Goal: Book appointment/travel/reservation

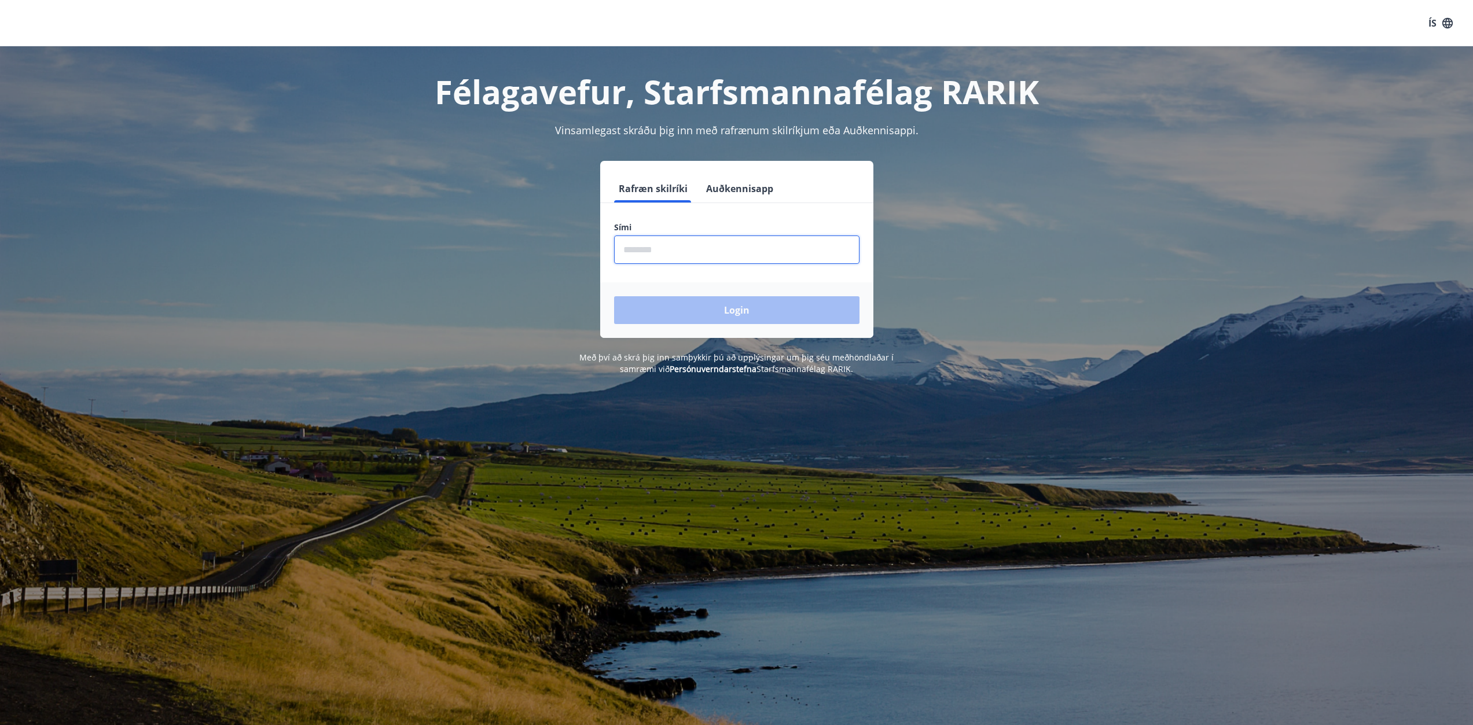
click at [650, 246] on input "phone" at bounding box center [736, 250] width 245 height 28
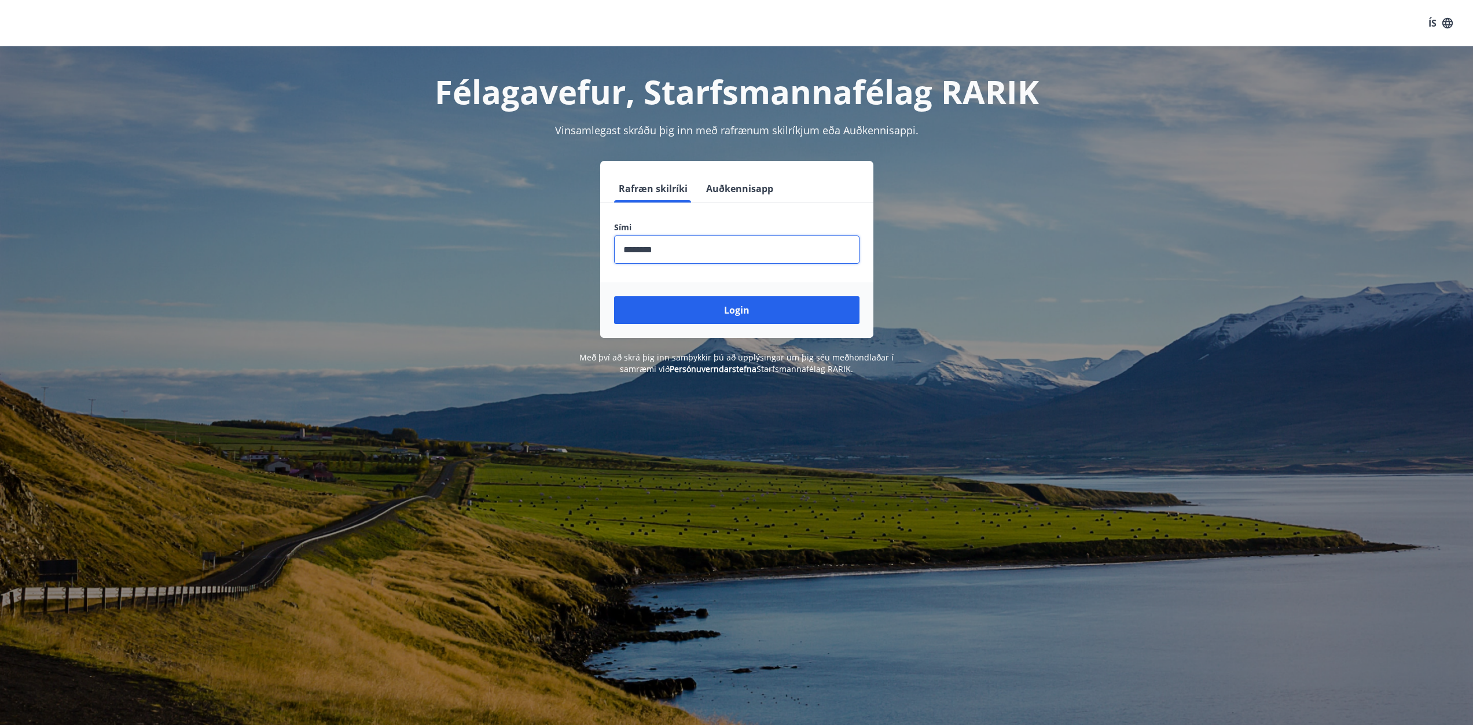
type input "********"
click at [614, 296] on button "Login" at bounding box center [736, 310] width 245 height 28
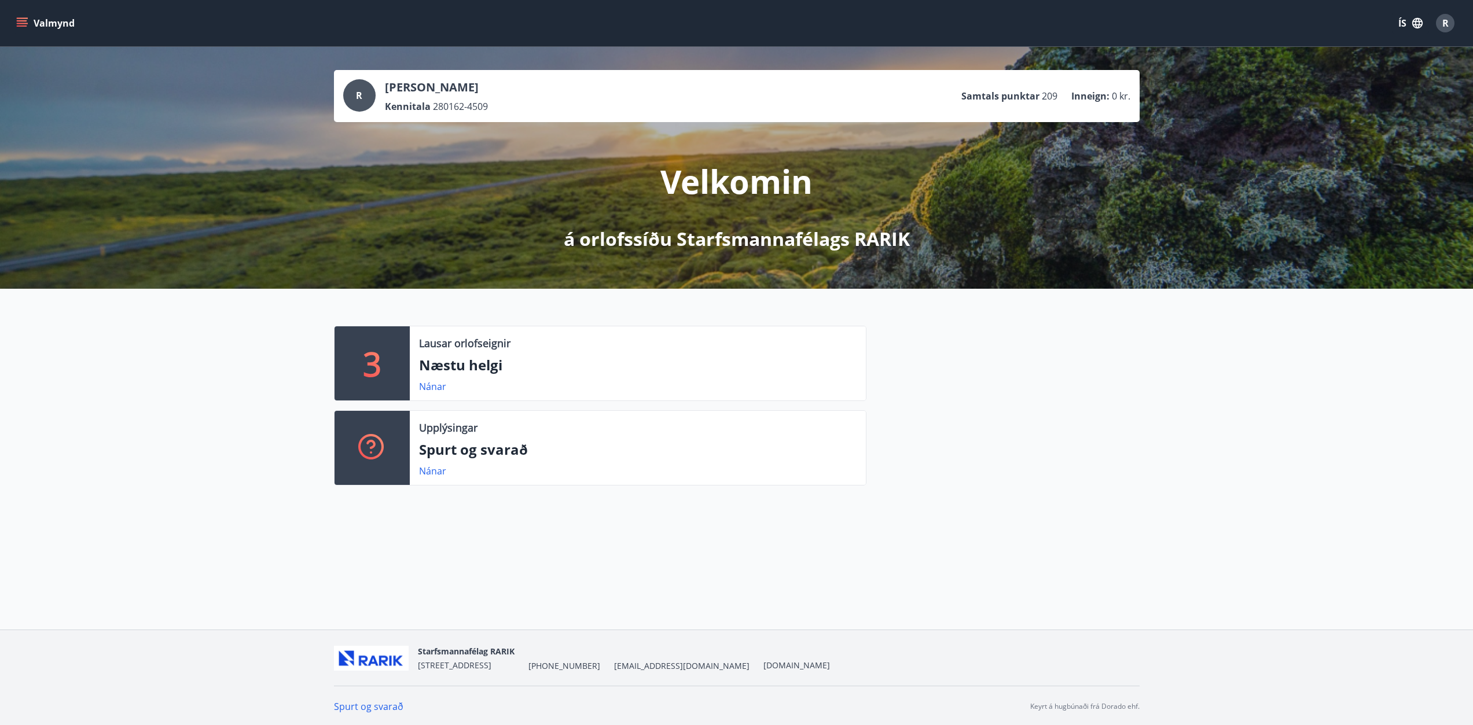
click at [471, 370] on p "Næstu helgi" at bounding box center [638, 365] width 438 height 20
click at [399, 368] on div "3" at bounding box center [372, 364] width 75 height 74
click at [431, 391] on link "Nánar" at bounding box center [432, 386] width 27 height 13
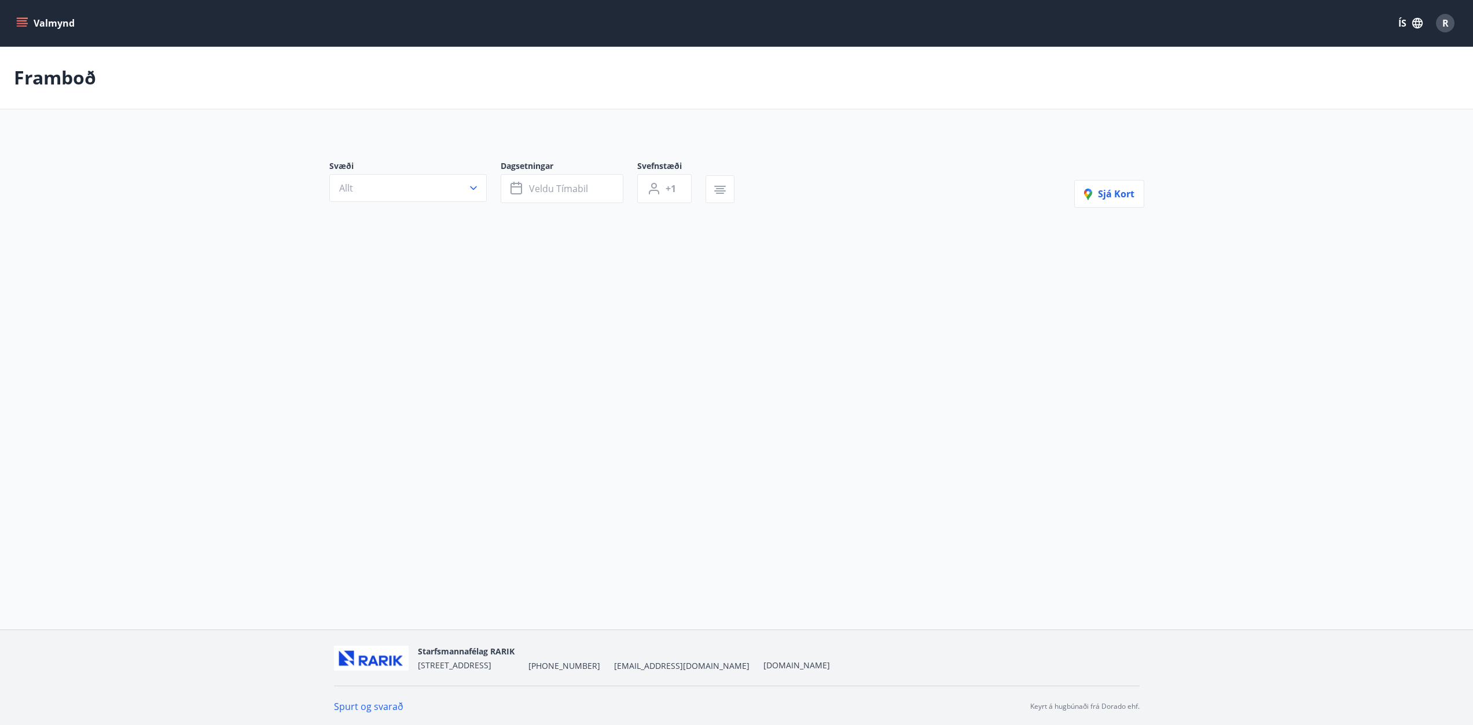
type input "*"
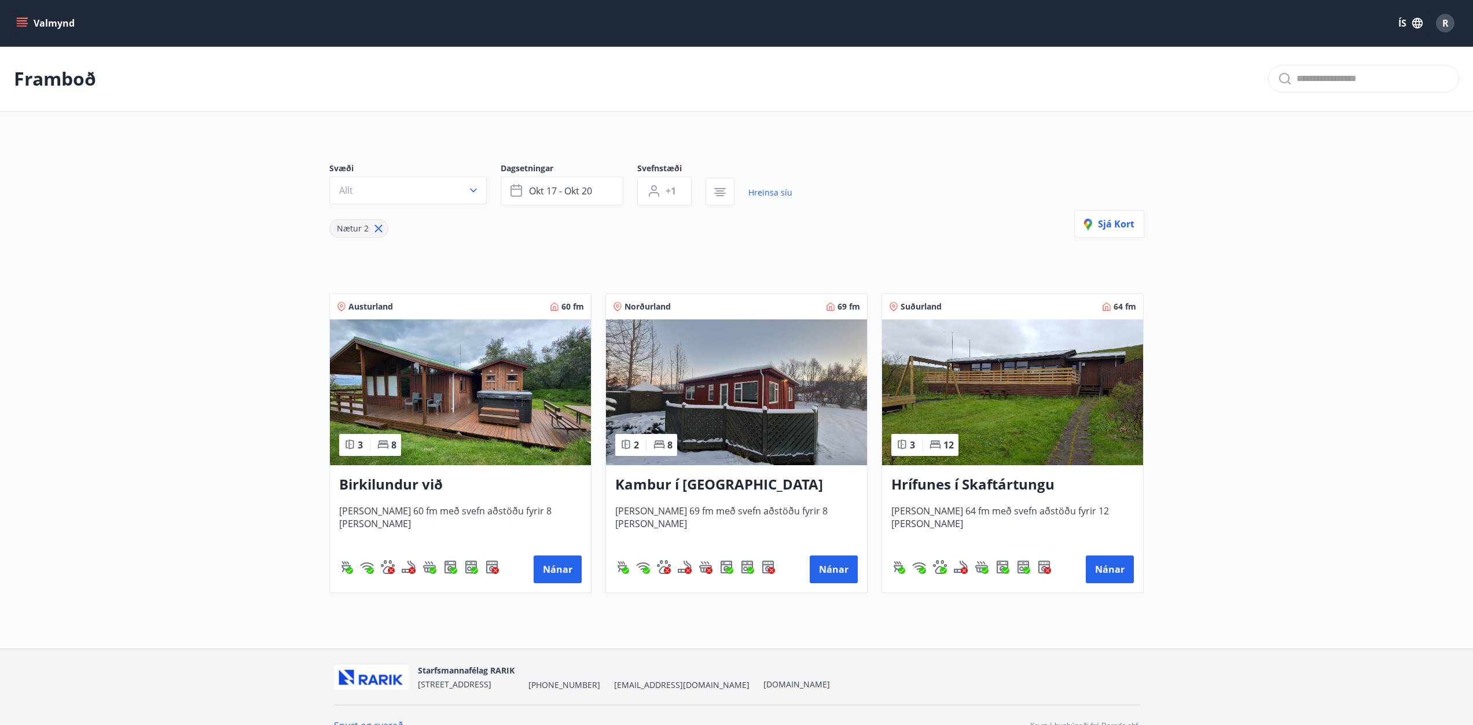
click at [26, 22] on icon "menu" at bounding box center [22, 23] width 12 height 12
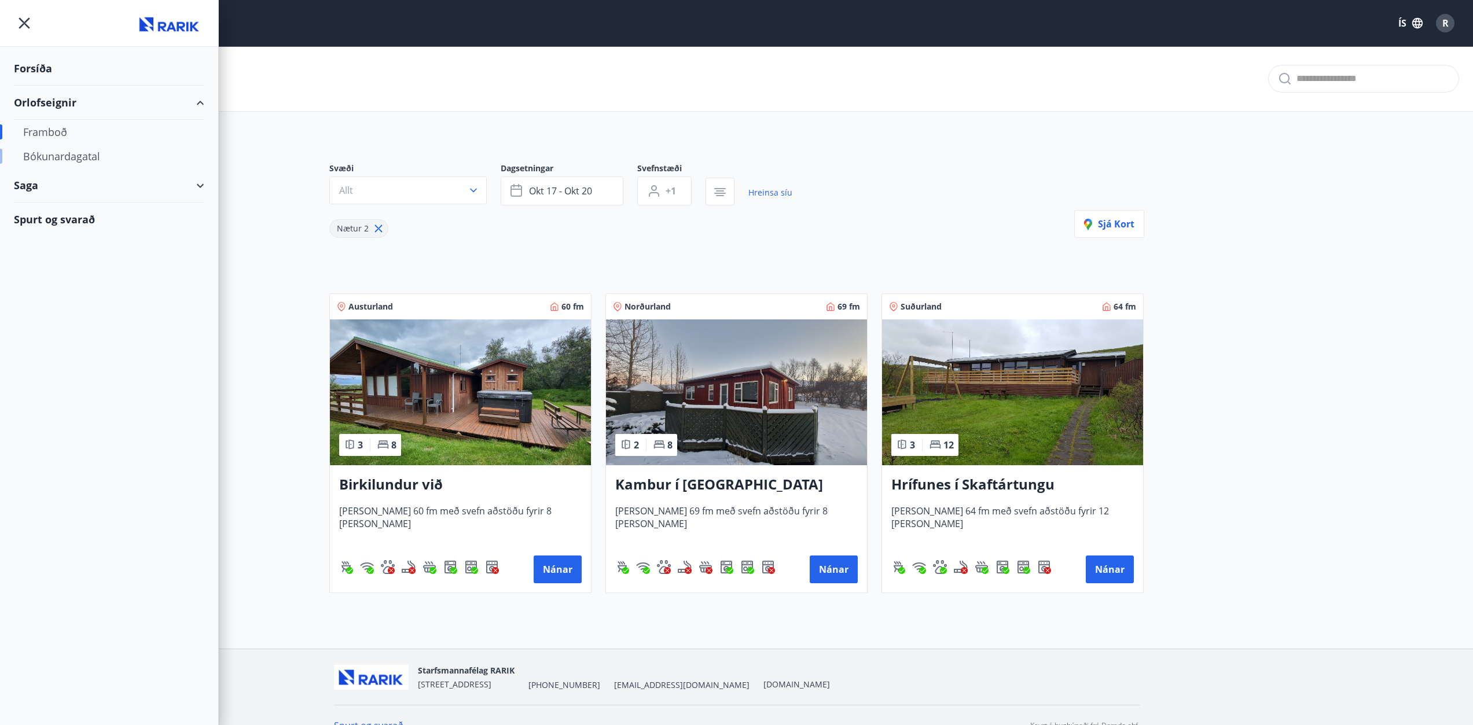
click at [40, 156] on div "Bókunardagatal" at bounding box center [109, 156] width 172 height 24
